Goal: Transaction & Acquisition: Purchase product/service

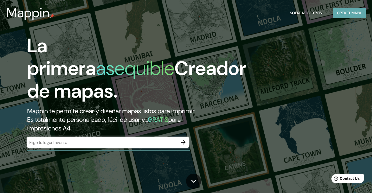
click at [337, 12] on font "Crea tu" at bounding box center [344, 12] width 15 height 5
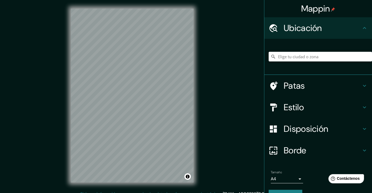
click at [297, 57] on input "Elige tu ciudad o zona" at bounding box center [319, 57] width 103 height 10
click at [316, 58] on input "[GEOGRAPHIC_DATA][PERSON_NAME], [GEOGRAPHIC_DATA][US_STATE], [GEOGRAPHIC_DATA]" at bounding box center [319, 57] width 103 height 10
click at [356, 58] on input "[GEOGRAPHIC_DATA][PERSON_NAME], [GEOGRAPHIC_DATA][US_STATE], [GEOGRAPHIC_DATA]" at bounding box center [319, 57] width 103 height 10
drag, startPoint x: 321, startPoint y: 56, endPoint x: 368, endPoint y: 60, distance: 47.8
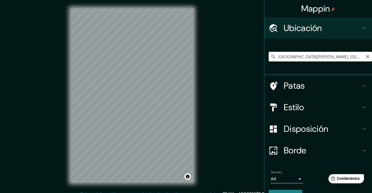
click at [368, 60] on div "Mappin Ubicación San José del Cabo, Baja California Sur, México Patas Estilo Di…" at bounding box center [318, 96] width 108 height 193
click at [313, 55] on input "[GEOGRAPHIC_DATA][PERSON_NAME], [GEOGRAPHIC_DATA][US_STATE], [GEOGRAPHIC_DATA]" at bounding box center [319, 57] width 103 height 10
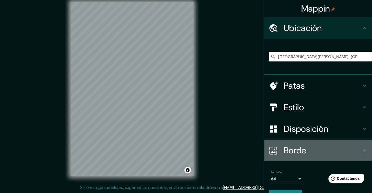
click at [291, 149] on font "Borde" at bounding box center [295, 149] width 23 height 11
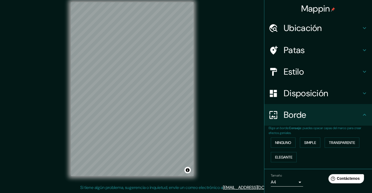
drag, startPoint x: 306, startPoint y: 90, endPoint x: 310, endPoint y: 91, distance: 4.7
click at [306, 89] on font "Disposición" at bounding box center [306, 92] width 44 height 11
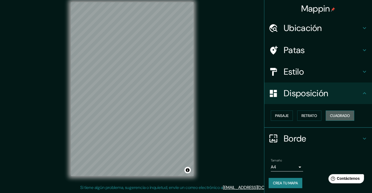
click at [332, 114] on font "Cuadrado" at bounding box center [340, 115] width 20 height 5
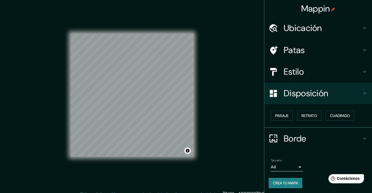
scroll to position [0, 0]
click at [302, 29] on font "Ubicación" at bounding box center [303, 27] width 38 height 11
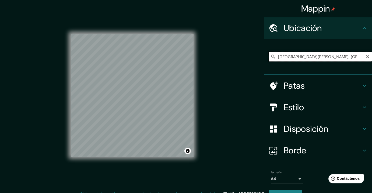
click at [318, 54] on input "[GEOGRAPHIC_DATA][PERSON_NAME], [GEOGRAPHIC_DATA][US_STATE], [GEOGRAPHIC_DATA]" at bounding box center [319, 57] width 103 height 10
drag, startPoint x: 289, startPoint y: 56, endPoint x: 375, endPoint y: 63, distance: 86.9
click at [371, 63] on html "Mappin Ubicación San José del Cabo, Baja California Sur, México Patas Estilo Di…" at bounding box center [186, 96] width 372 height 193
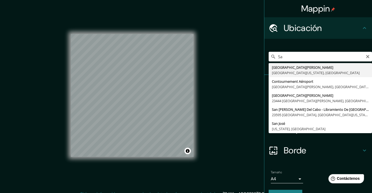
type input "S"
type input "[GEOGRAPHIC_DATA][PERSON_NAME], [GEOGRAPHIC_DATA][US_STATE], [GEOGRAPHIC_DATA]"
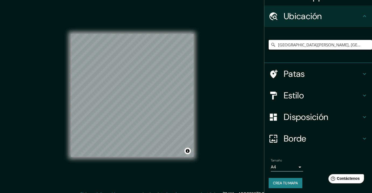
scroll to position [13, 0]
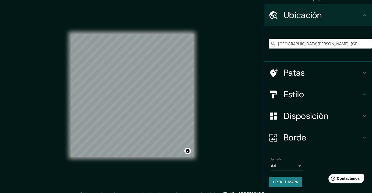
click at [277, 179] on font "Crea tu mapa" at bounding box center [285, 181] width 25 height 5
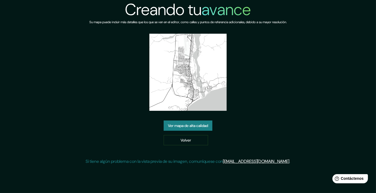
click at [203, 125] on font "Ver mapa de alta calidad" at bounding box center [188, 125] width 40 height 5
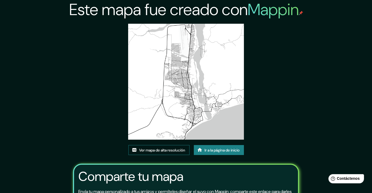
click at [166, 147] on font "Ver mapa de alta resolución" at bounding box center [162, 149] width 46 height 5
drag, startPoint x: 188, startPoint y: 96, endPoint x: 172, endPoint y: 148, distance: 54.5
click at [172, 148] on font "Ver mapa de alta resolución" at bounding box center [162, 149] width 46 height 5
click at [208, 151] on font "Ir a la página de inicio" at bounding box center [221, 149] width 35 height 5
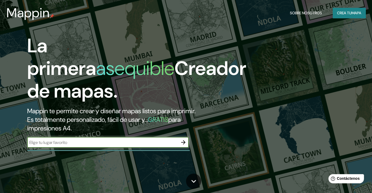
click at [342, 14] on font "Crea tu" at bounding box center [344, 12] width 15 height 5
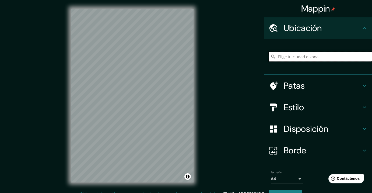
click at [297, 61] on input "Elige tu ciudad o zona" at bounding box center [319, 57] width 103 height 10
type input "a"
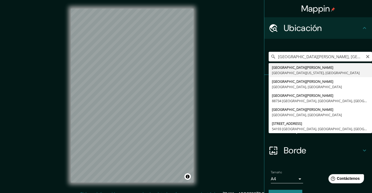
type input "[GEOGRAPHIC_DATA][PERSON_NAME], [GEOGRAPHIC_DATA][US_STATE], [GEOGRAPHIC_DATA]"
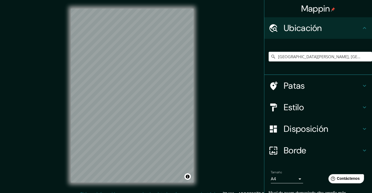
click at [300, 105] on h4 "Estilo" at bounding box center [322, 107] width 77 height 11
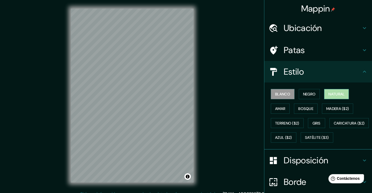
click at [328, 93] on font "Natural" at bounding box center [336, 93] width 16 height 5
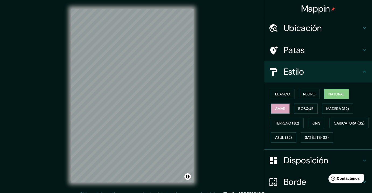
click at [284, 109] on button "Amar" at bounding box center [280, 108] width 19 height 10
click at [298, 107] on font "Bosque" at bounding box center [305, 108] width 15 height 5
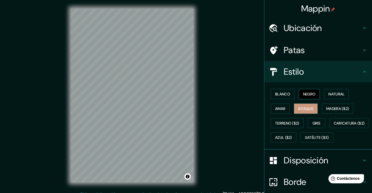
click at [299, 92] on button "Negro" at bounding box center [309, 94] width 21 height 10
click at [311, 90] on font "Negro" at bounding box center [309, 93] width 13 height 7
click at [287, 92] on button "Blanco" at bounding box center [283, 94] width 24 height 10
click at [303, 92] on font "Negro" at bounding box center [309, 93] width 13 height 5
click at [333, 106] on font "Madera ($2)" at bounding box center [337, 108] width 23 height 5
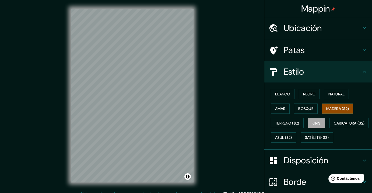
click at [312, 123] on font "Gris" at bounding box center [316, 123] width 8 height 5
click at [292, 138] on font "Azul ($2)" at bounding box center [283, 137] width 17 height 5
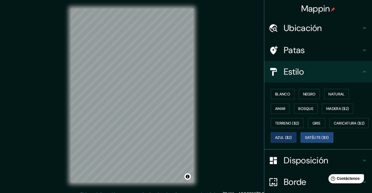
click at [305, 140] on font "Satélite ($3)" at bounding box center [317, 137] width 24 height 5
click at [305, 53] on h4 "Patas" at bounding box center [322, 50] width 77 height 11
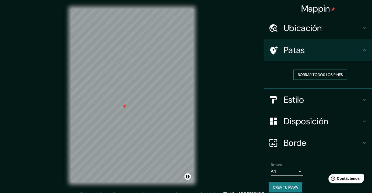
click at [311, 72] on font "Borrar todos los pines" at bounding box center [319, 74] width 45 height 5
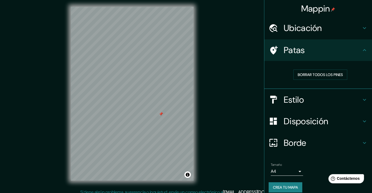
scroll to position [6, 0]
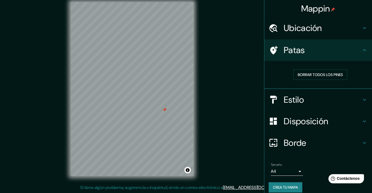
click at [302, 108] on div "Estilo" at bounding box center [318, 100] width 108 height 22
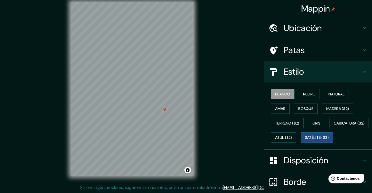
click at [284, 93] on font "Blanco" at bounding box center [282, 93] width 15 height 5
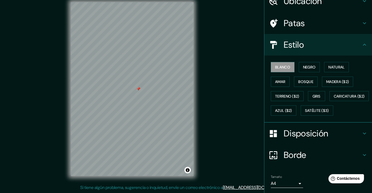
click at [303, 139] on font "Disposición" at bounding box center [306, 132] width 44 height 11
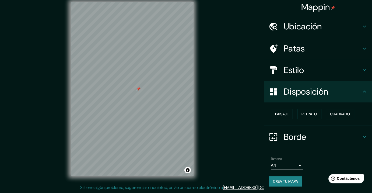
scroll to position [1, 0]
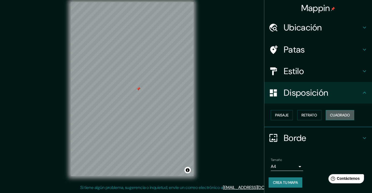
click at [334, 114] on font "Cuadrado" at bounding box center [340, 114] width 20 height 5
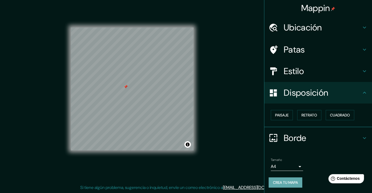
click at [279, 182] on font "Crea tu mapa" at bounding box center [285, 182] width 25 height 5
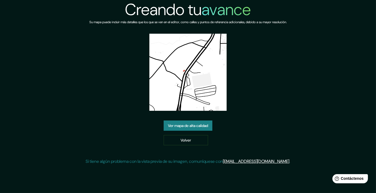
click at [186, 125] on font "Ver mapa de alta calidad" at bounding box center [188, 125] width 40 height 5
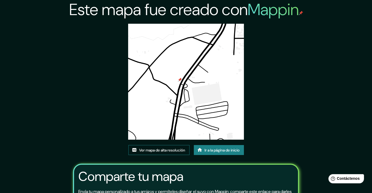
click at [172, 148] on font "Ver mapa de alta resolución" at bounding box center [162, 149] width 46 height 5
click at [221, 147] on font "Ir a la página de inicio" at bounding box center [221, 149] width 35 height 5
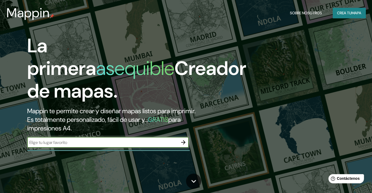
click at [338, 12] on font "Crea tu" at bounding box center [344, 12] width 15 height 5
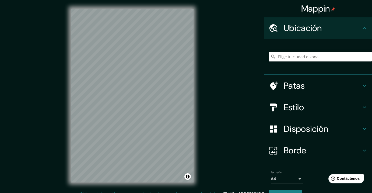
click at [307, 50] on div at bounding box center [319, 56] width 103 height 27
click at [303, 54] on input "Elige tu ciudad o zona" at bounding box center [319, 57] width 103 height 10
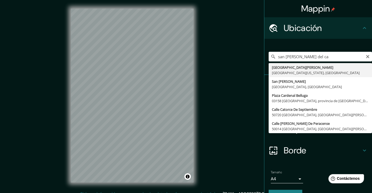
type input "[GEOGRAPHIC_DATA][PERSON_NAME], [GEOGRAPHIC_DATA][US_STATE], [GEOGRAPHIC_DATA]"
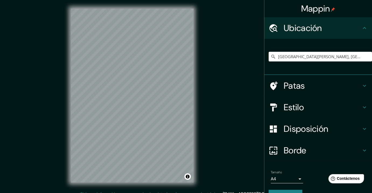
click at [294, 150] on font "Borde" at bounding box center [295, 149] width 23 height 11
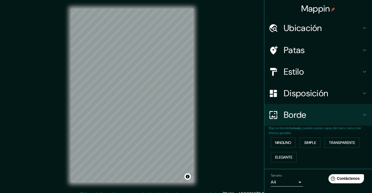
click at [309, 83] on div "Disposición" at bounding box center [318, 93] width 108 height 22
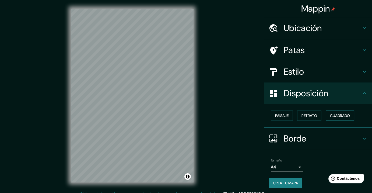
click at [338, 112] on font "Cuadrado" at bounding box center [340, 115] width 20 height 7
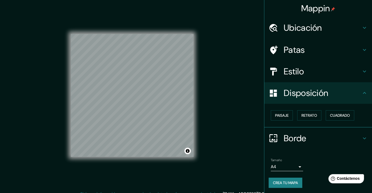
scroll to position [1, 0]
click at [293, 30] on font "Ubicación" at bounding box center [303, 27] width 38 height 11
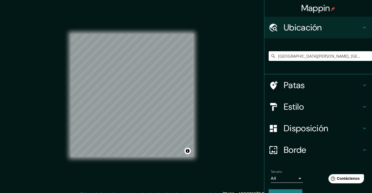
click at [306, 30] on font "Ubicación" at bounding box center [303, 27] width 38 height 11
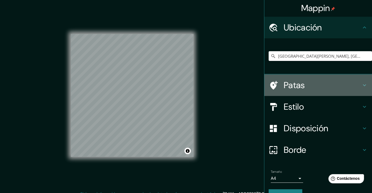
click at [300, 75] on div "Patas" at bounding box center [318, 85] width 108 height 22
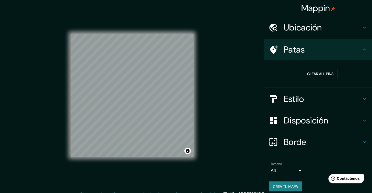
click at [295, 93] on font "Estilo" at bounding box center [294, 98] width 20 height 11
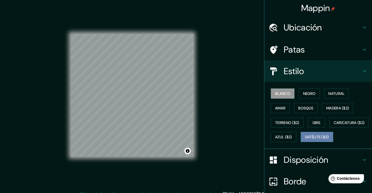
click at [300, 142] on button "Satélite ($3)" at bounding box center [316, 137] width 33 height 10
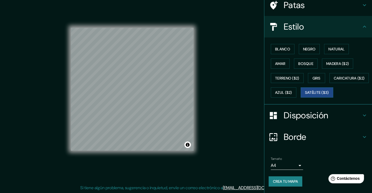
scroll to position [6, 0]
click at [291, 59] on div "Blanco Negro Natural Amar Bosque Madera ($2) Terreno ($2) Gris Caricatura ($2) …" at bounding box center [319, 71] width 103 height 58
click at [291, 76] on font "Terreno ($2)" at bounding box center [287, 78] width 24 height 5
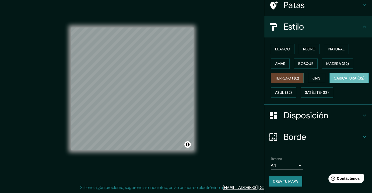
click at [334, 77] on font "Caricatura ($2)" at bounding box center [349, 78] width 31 height 5
click at [309, 56] on div "Blanco Negro Natural Amar Bosque Madera ($2) Terreno ($2) Gris Caricatura ($2) …" at bounding box center [319, 71] width 103 height 58
click at [302, 61] on font "Bosque" at bounding box center [305, 63] width 15 height 5
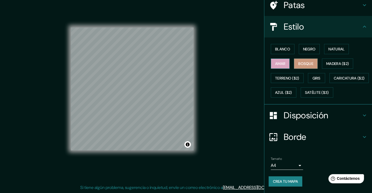
click at [280, 61] on font "Amar" at bounding box center [280, 63] width 10 height 5
click at [279, 47] on font "Blanco" at bounding box center [282, 49] width 15 height 5
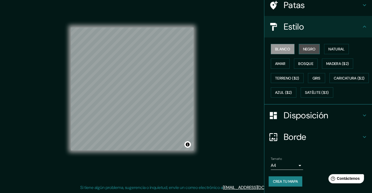
click at [299, 44] on button "Negro" at bounding box center [309, 49] width 21 height 10
